Goal: Task Accomplishment & Management: Manage account settings

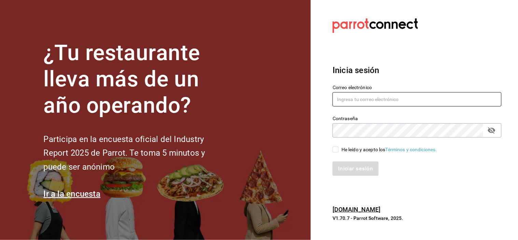
type input "[EMAIL_ADDRESS][DOMAIN_NAME]"
click at [335, 148] on input "He leído y acepto los Términos y condiciones." at bounding box center [336, 150] width 6 height 6
checkbox input "true"
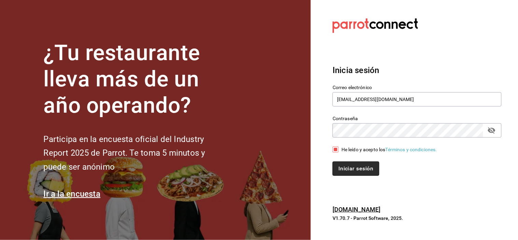
click at [343, 163] on button "Iniciar sesión" at bounding box center [356, 169] width 46 height 14
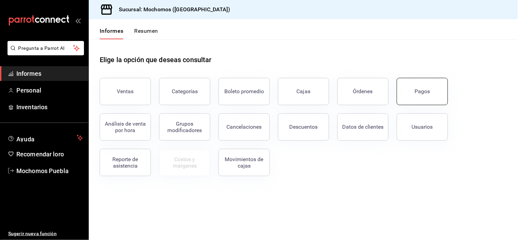
click at [426, 89] on font "Pagos" at bounding box center [422, 91] width 15 height 6
